Goal: Transaction & Acquisition: Purchase product/service

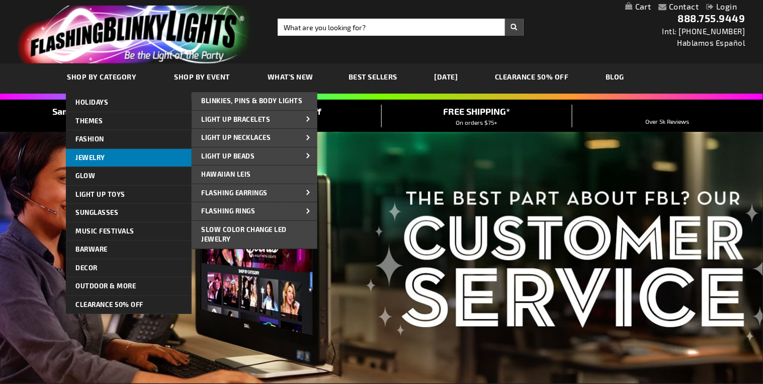
click at [78, 156] on span "Jewelry" at bounding box center [91, 157] width 30 height 8
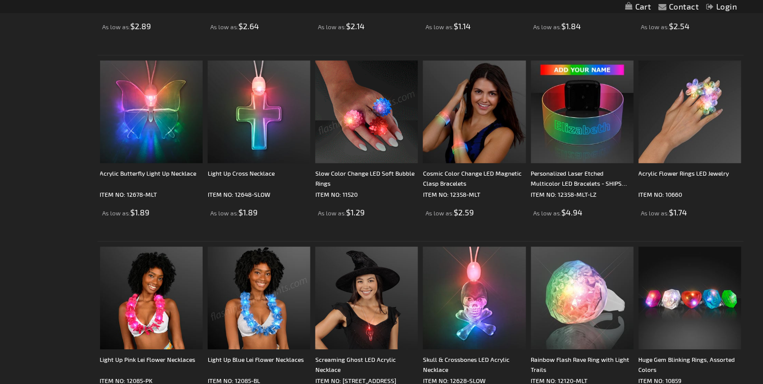
scroll to position [805, 0]
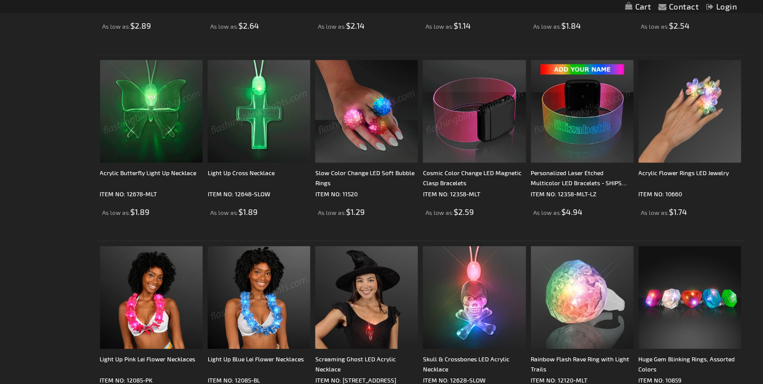
click at [563, 133] on img at bounding box center [582, 111] width 103 height 103
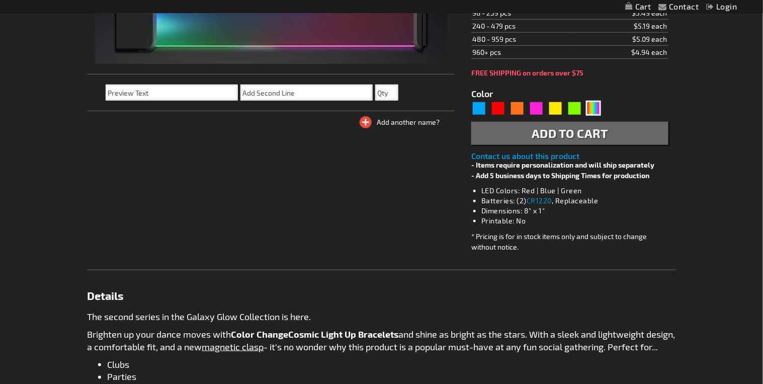
scroll to position [249, 0]
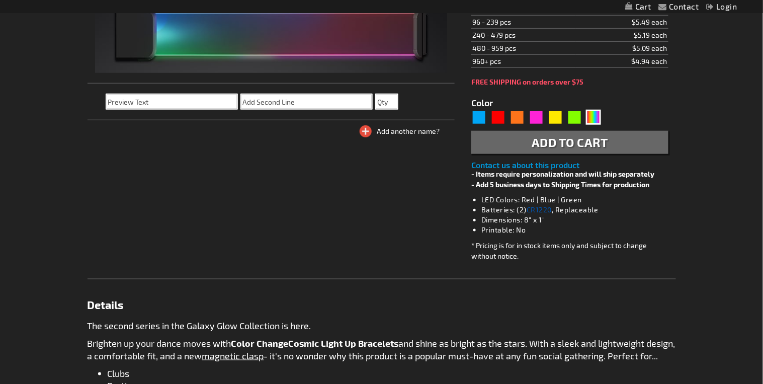
click at [545, 208] on link "CR1220" at bounding box center [539, 209] width 25 height 9
